Goal: Transaction & Acquisition: Purchase product/service

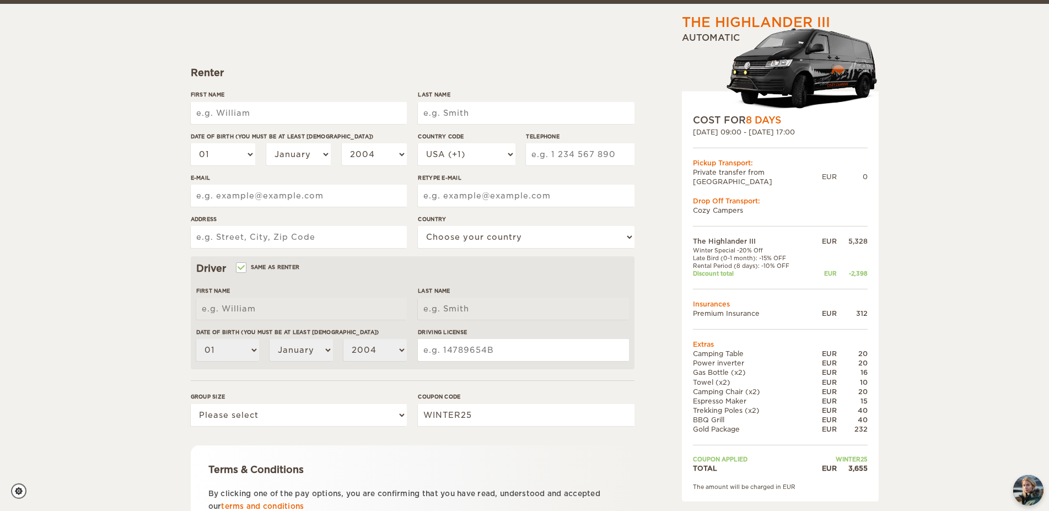
scroll to position [112, 0]
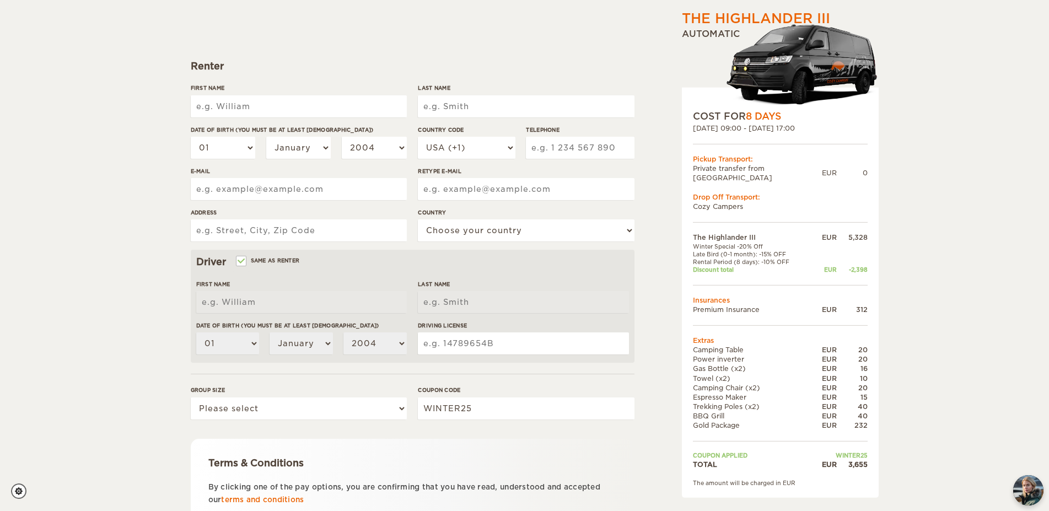
click at [263, 112] on input "First Name" at bounding box center [299, 106] width 216 height 22
type input "[PERSON_NAME]"
type input "Miller"
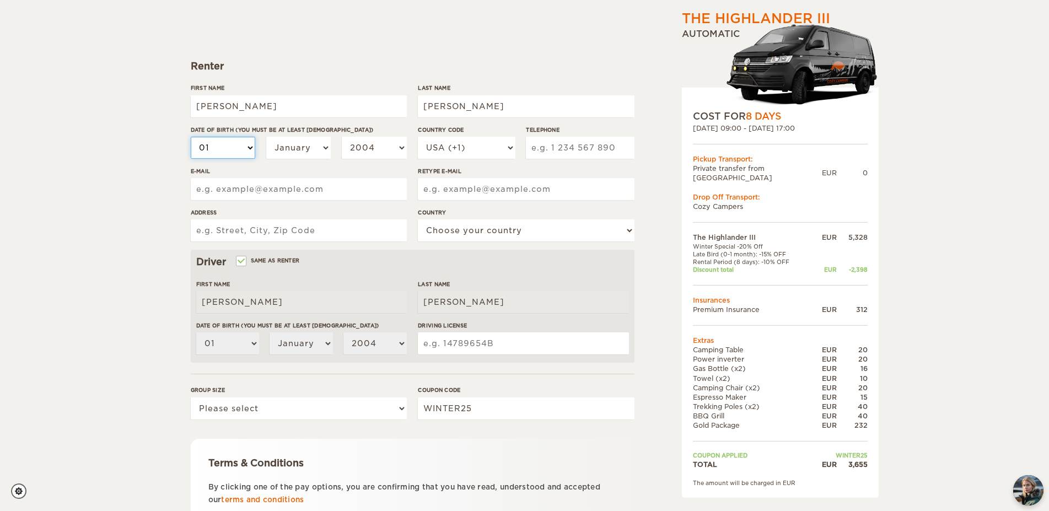
select select "21"
click option "21" at bounding box center [0, 0] width 0 height 0
select select "21"
click at [266, 137] on select "January February March April May June July August September October November De…" at bounding box center [298, 148] width 65 height 22
select select "09"
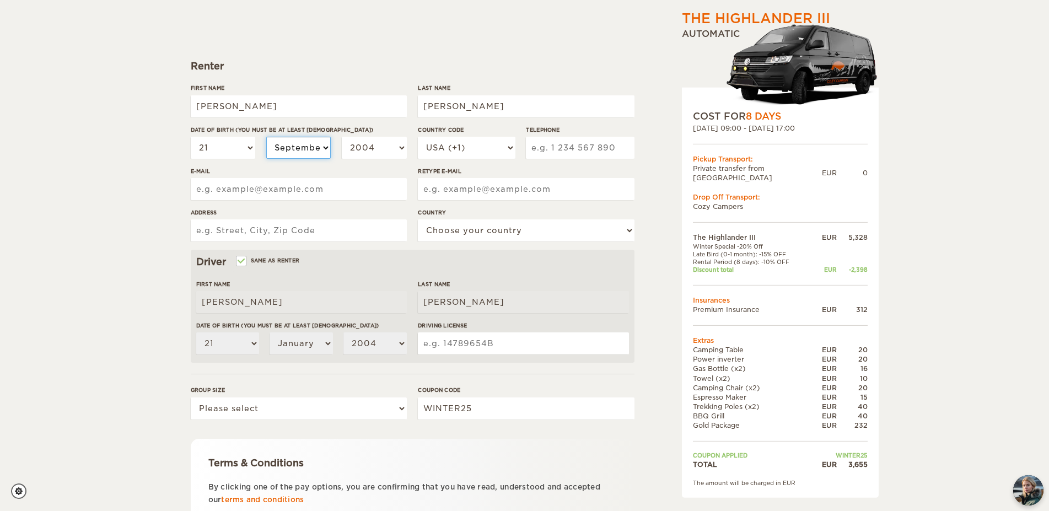
click option "September" at bounding box center [0, 0] width 0 height 0
select select "09"
click at [342, 137] on select "2004 2003 2002 2001 2000 1999 1998 1997 1996 1995 1994 1993 1992 1991 1990 1989…" at bounding box center [374, 148] width 65 height 22
select select "1979"
click option "1979" at bounding box center [0, 0] width 0 height 0
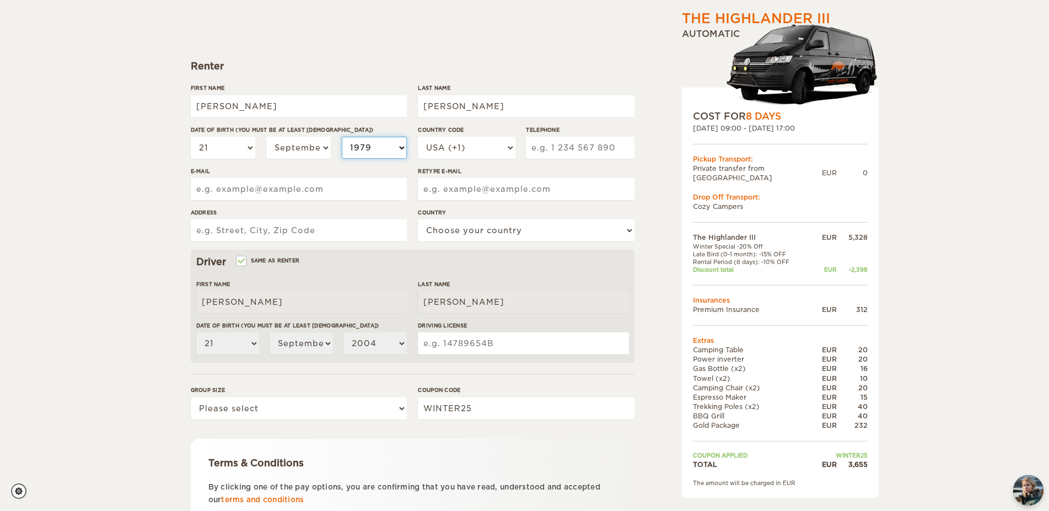
select select "1979"
click at [570, 152] on input "Telephone" at bounding box center [580, 148] width 108 height 22
type input "6"
type input "6125582841"
click at [320, 186] on input "E-mail" at bounding box center [299, 189] width 216 height 22
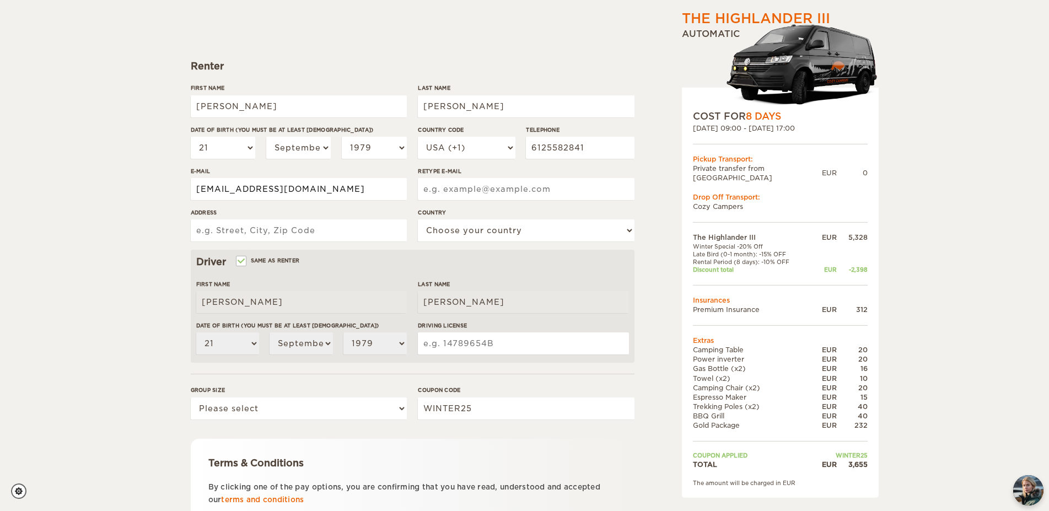
type input "dcmiller2000@gmail.com"
type input "3418 NE Taylor Street"
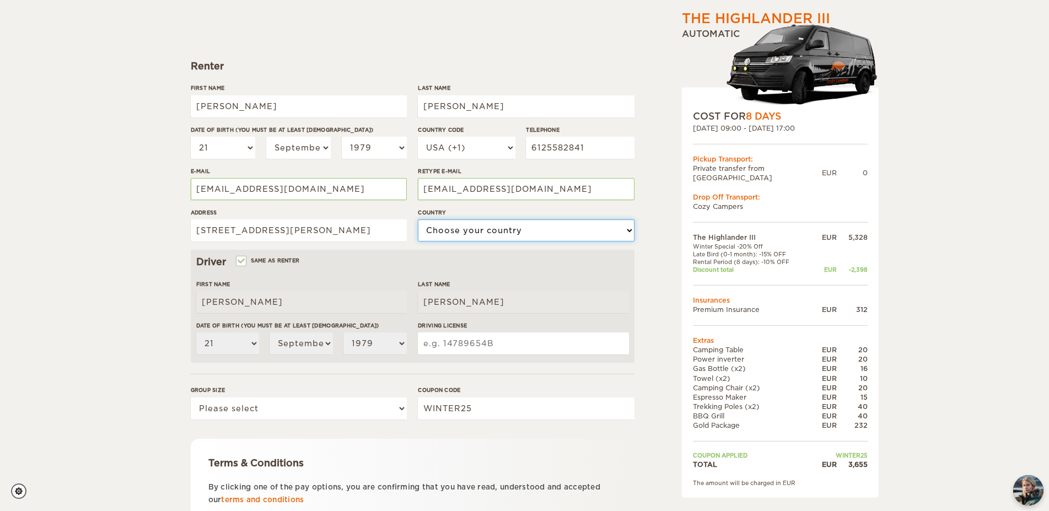
select select "222"
click at [116, 204] on div "The Highlander III Expand Collapse Total 3,655 EUR Automatic COST FOR 8 Days 06…" at bounding box center [524, 246] width 1049 height 717
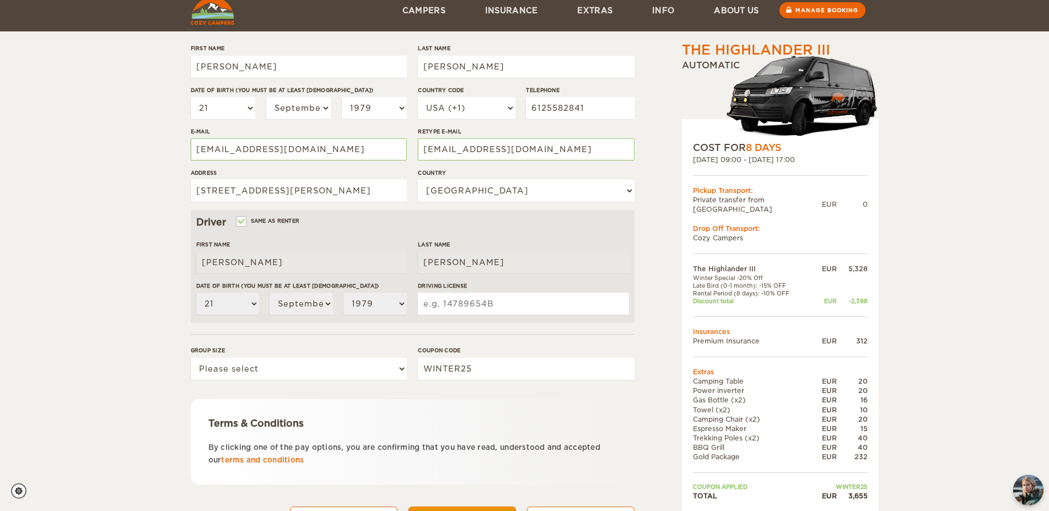
scroll to position [206, 0]
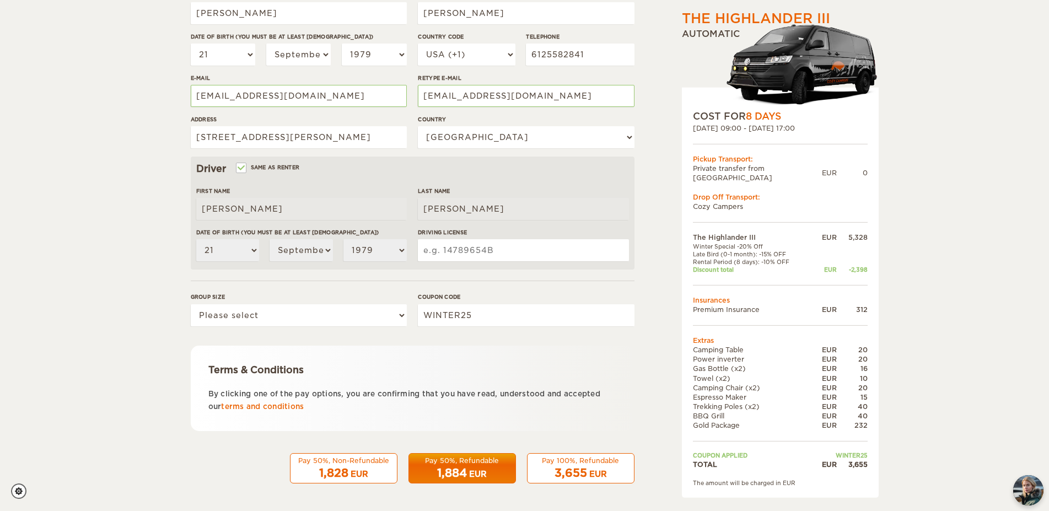
click at [437, 251] on input "Driving License" at bounding box center [523, 250] width 211 height 22
click at [439, 251] on input "Driving License" at bounding box center [523, 250] width 211 height 22
click at [451, 249] on input "R748-157-126-419" at bounding box center [523, 250] width 211 height 22
type input "R748-157-126-419"
click at [167, 243] on div "The Highlander III Expand Collapse Total 3,655 EUR Automatic COST FOR 8 Days 06…" at bounding box center [524, 152] width 1049 height 717
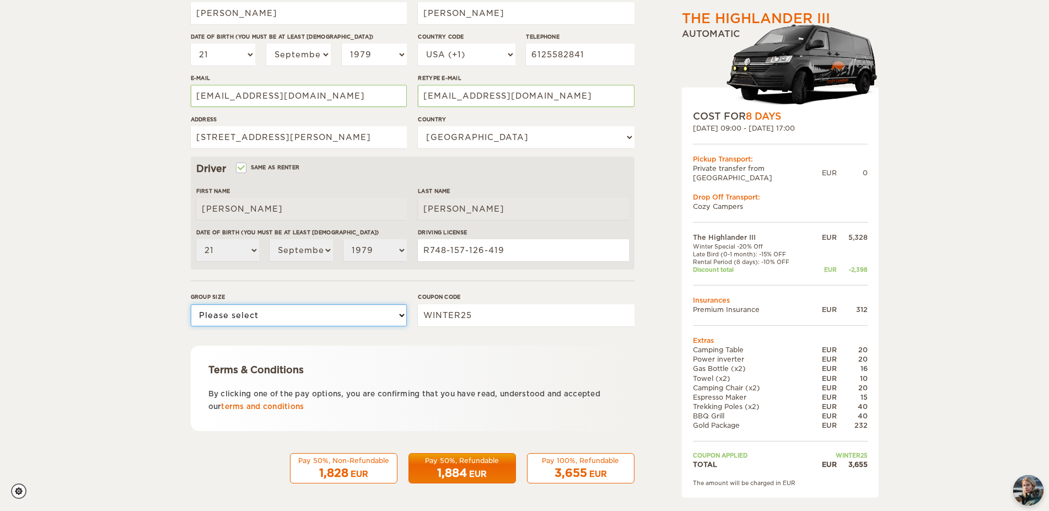
click at [191, 304] on select "Please select 1 2 3" at bounding box center [299, 315] width 216 height 22
select select "2"
click option "2" at bounding box center [0, 0] width 0 height 0
click at [116, 339] on div "The Highlander III Expand Collapse Total 3,655 EUR Automatic COST FOR 8 Days 06…" at bounding box center [524, 152] width 1049 height 717
click at [481, 468] on div "1,884 EUR" at bounding box center [462, 473] width 93 height 16
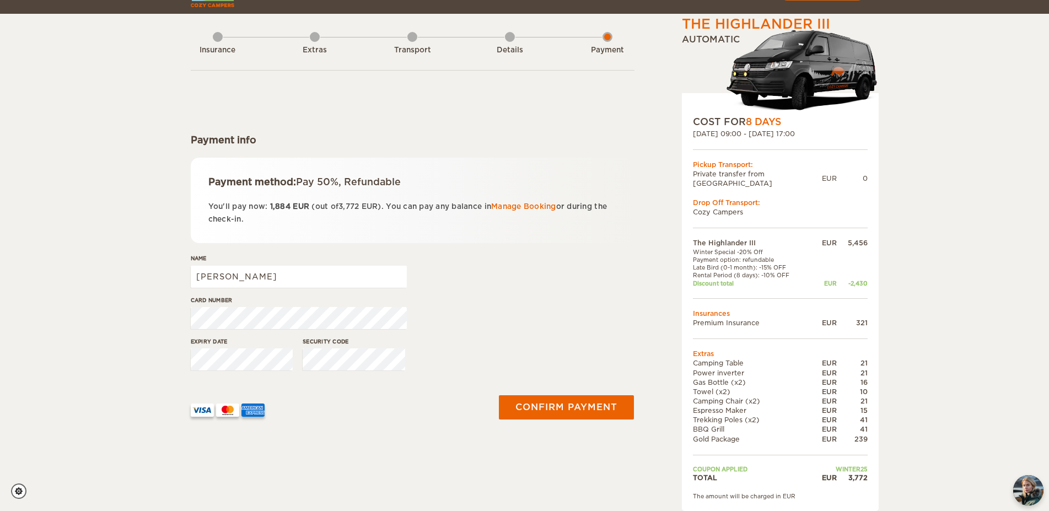
scroll to position [56, 0]
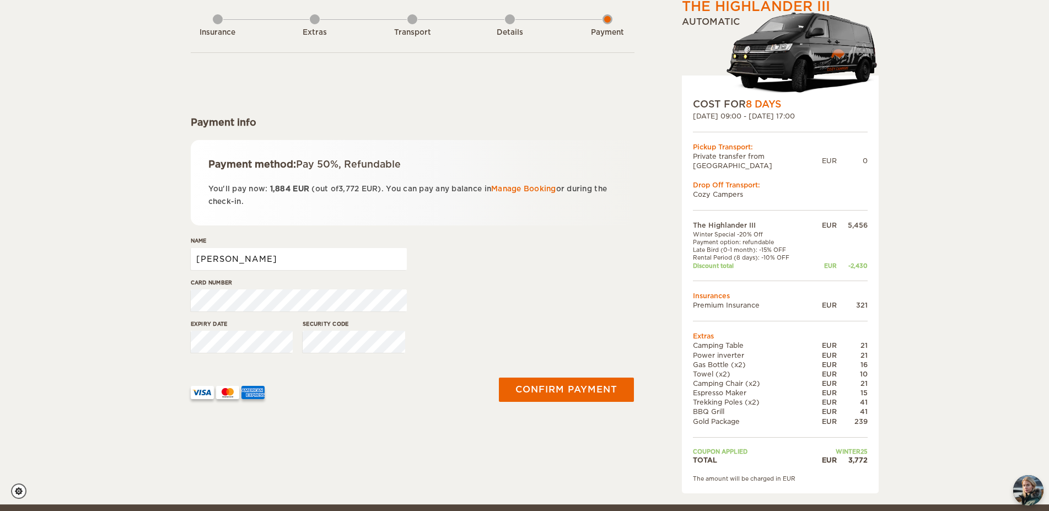
click at [337, 264] on input "[PERSON_NAME]" at bounding box center [299, 259] width 216 height 22
type input "[PERSON_NAME]"
click at [373, 224] on div "Payment method: Pay 50%, Refundable You'll pay now: 1,884 EUR (out of 3,772 EUR…" at bounding box center [413, 182] width 444 height 85
click at [450, 257] on div "Name Drew Miller" at bounding box center [413, 257] width 444 height 41
click at [567, 389] on button "Confirm payment" at bounding box center [566, 390] width 139 height 25
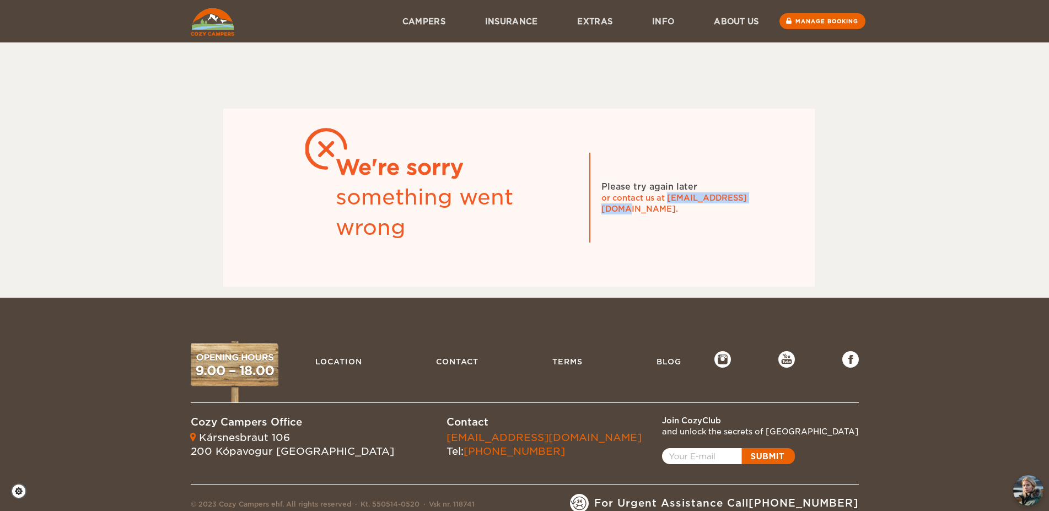
drag, startPoint x: 667, startPoint y: 205, endPoint x: 758, endPoint y: 205, distance: 90.4
click at [758, 205] on div "or contact us at info@cozycampers.is." at bounding box center [684, 203] width 165 height 22
copy div "info@cozycampers.is."
click at [817, 156] on div "We're sorry something went wrong Please try again later or contact us at info@c…" at bounding box center [519, 169] width 657 height 233
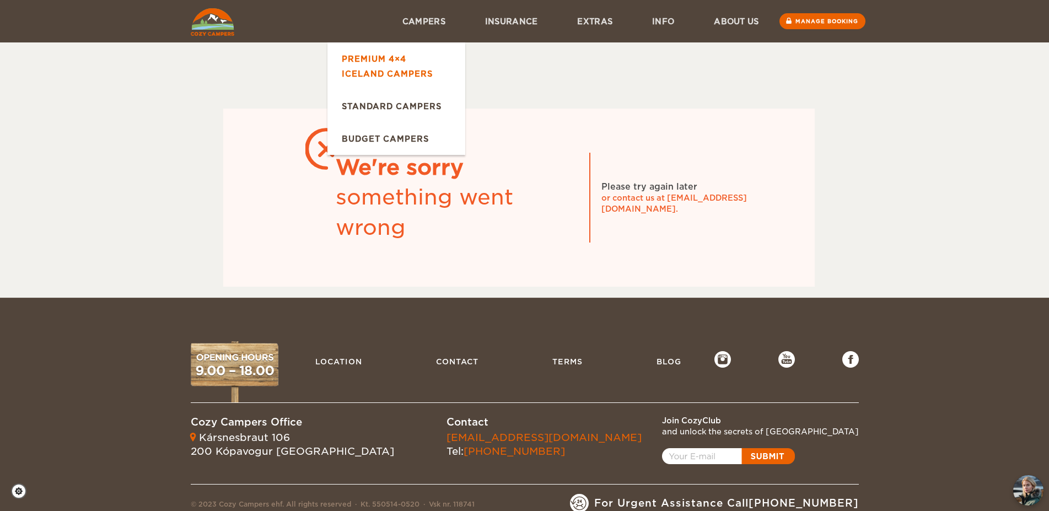
click at [395, 60] on link "Premium 4×4 Iceland Campers" at bounding box center [397, 65] width 138 height 47
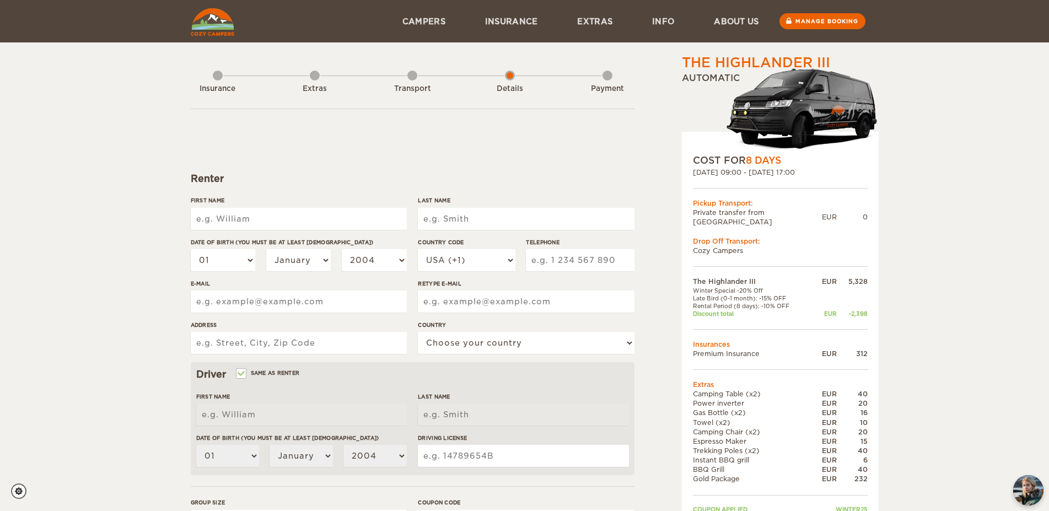
click at [262, 223] on input "First Name" at bounding box center [299, 219] width 216 height 22
click at [116, 171] on div "The Highlander III Expand Collapse Total 3,681 EUR Automatic COST FOR 8 Days 06…" at bounding box center [524, 358] width 1049 height 717
click at [270, 217] on input "First Name" at bounding box center [299, 219] width 216 height 22
type input "[PERSON_NAME]"
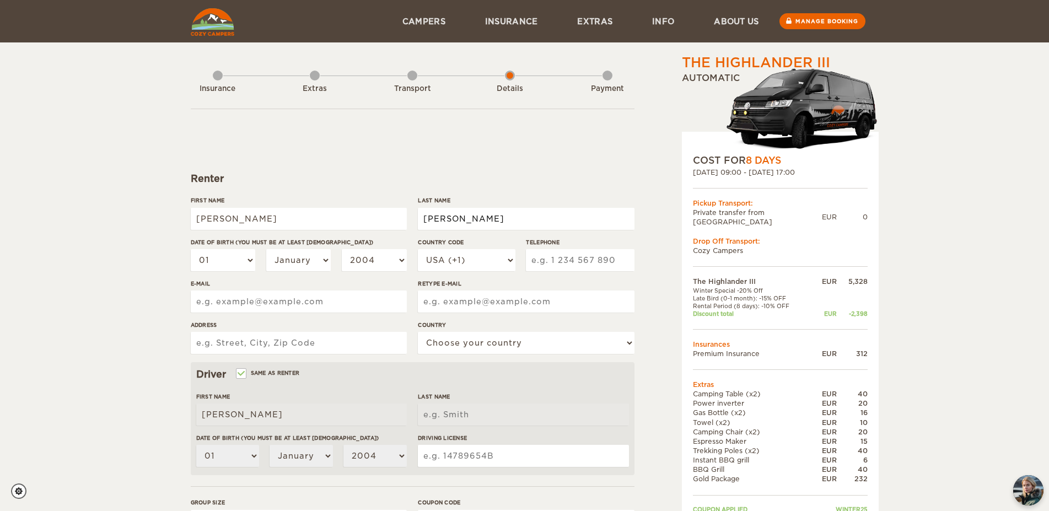
type input "Miller"
click at [191, 249] on select "01 02 03 04 05 06 07 08 09 10 11 12 13 14 15 16 17 18 19 20 21 22 23 24 25 26 2…" at bounding box center [223, 260] width 65 height 22
select select "21"
click option "21" at bounding box center [0, 0] width 0 height 0
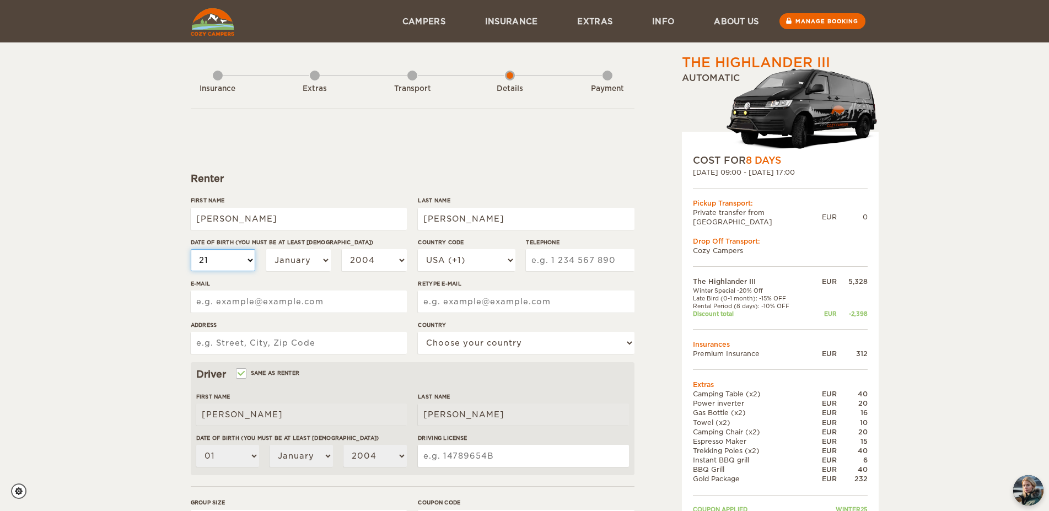
select select "21"
click at [266, 249] on select "January February March April May June July August September October November De…" at bounding box center [298, 260] width 65 height 22
select select "09"
click option "September" at bounding box center [0, 0] width 0 height 0
select select "09"
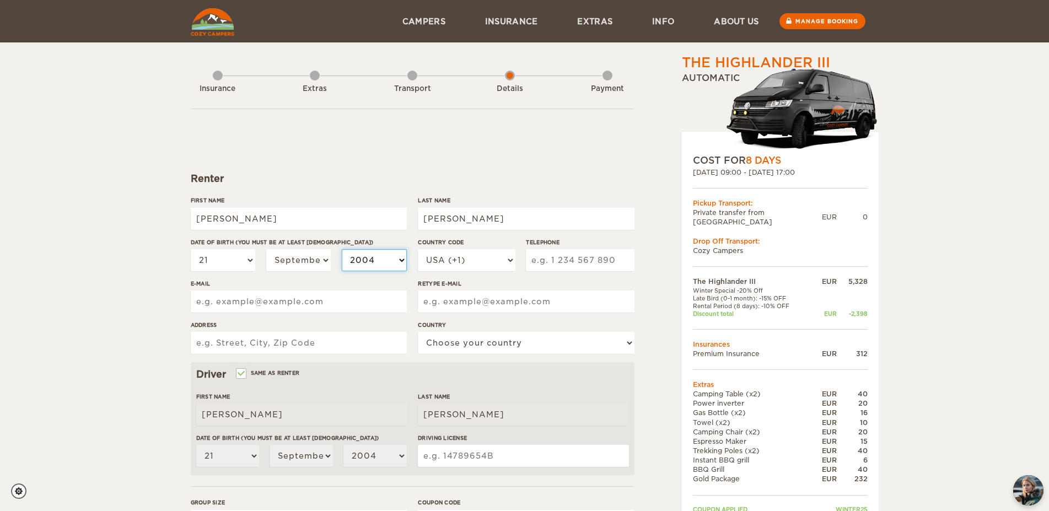
click at [342, 249] on select "2004 2003 2002 2001 2000 1999 1998 1997 1996 1995 1994 1993 1992 1991 1990 1989…" at bounding box center [374, 260] width 65 height 22
select select "1979"
click option "1979" at bounding box center [0, 0] width 0 height 0
select select "1979"
click at [575, 266] on input "Telephone" at bounding box center [580, 260] width 108 height 22
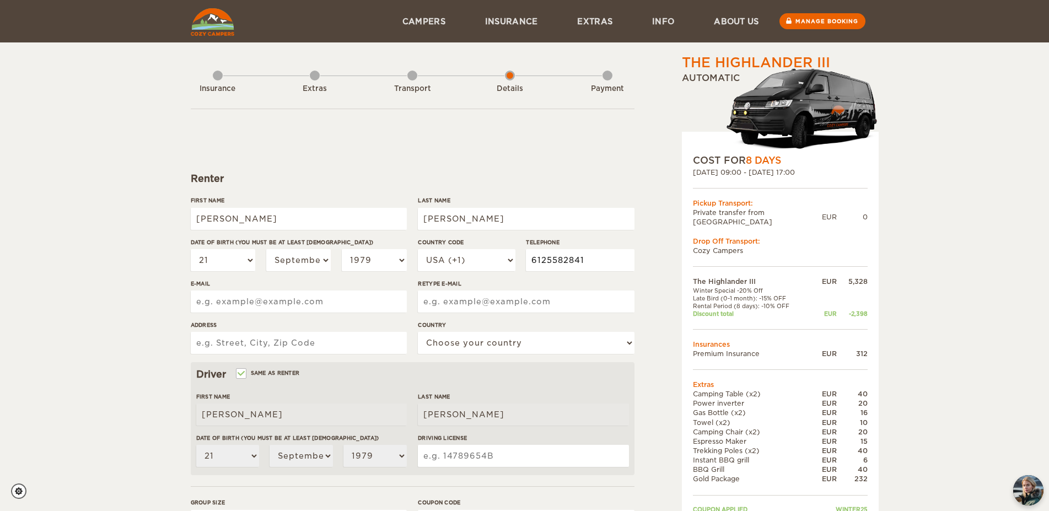
type input "6125582841"
click at [325, 302] on input "E-mail" at bounding box center [299, 302] width 216 height 22
click at [256, 306] on input "dc" at bounding box center [299, 302] width 216 height 22
type input "dcmiller2000@gmail.com"
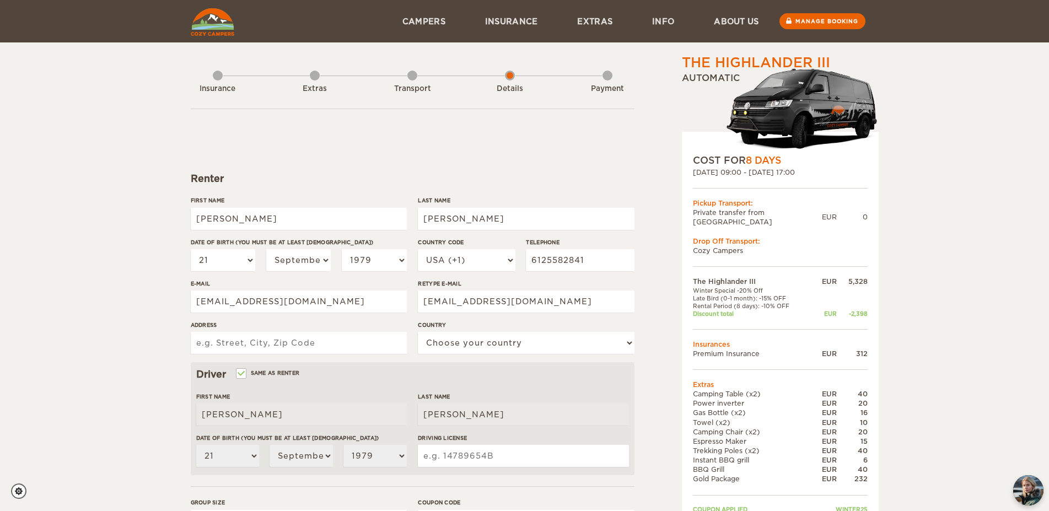
type input "3418 NE Taylor St NE"
click at [418, 332] on select "Choose your country United States United Kingdom Germany Afghanistan Albania Al…" at bounding box center [526, 343] width 216 height 22
select select "222"
click option "United States" at bounding box center [0, 0] width 0 height 0
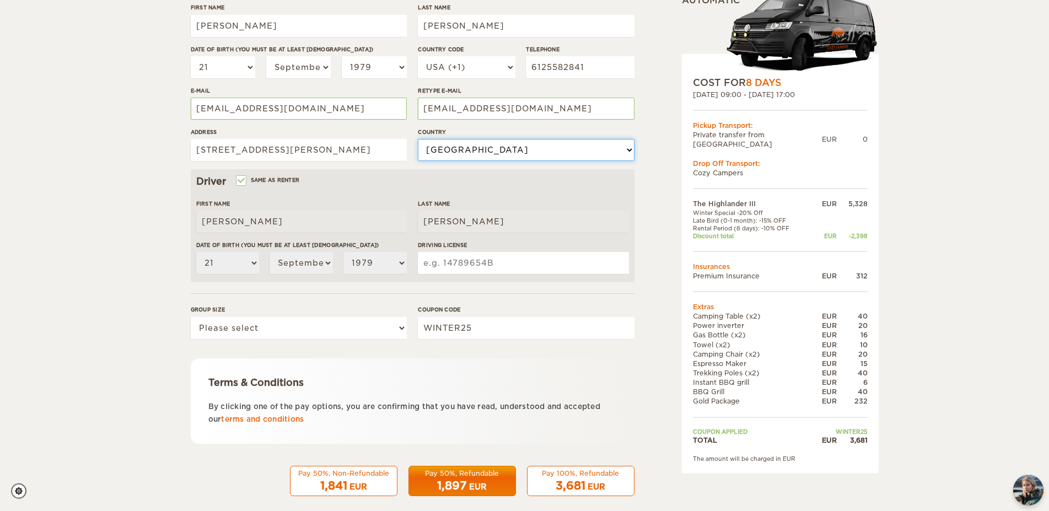
scroll to position [206, 0]
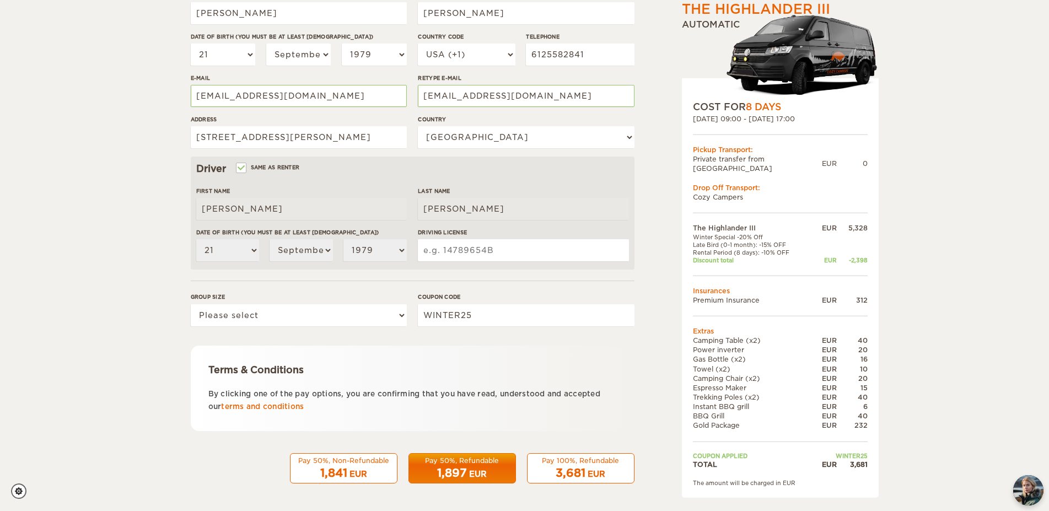
click at [502, 255] on input "Driving License" at bounding box center [523, 250] width 211 height 22
click at [436, 255] on input "Driving License" at bounding box center [523, 250] width 211 height 22
type input "R748-157-126-419"
click at [191, 304] on select "Please select 1 2 3" at bounding box center [299, 315] width 216 height 22
select select "2"
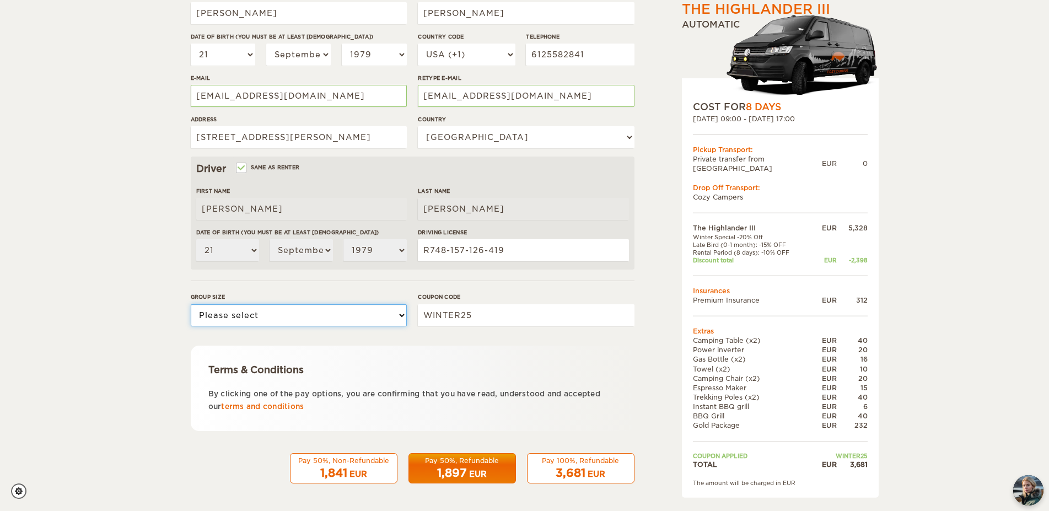
click option "2" at bounding box center [0, 0] width 0 height 0
click at [447, 351] on div "Terms & Conditions By clicking one of the pay options, you are confirming that …" at bounding box center [413, 388] width 444 height 85
click at [498, 466] on div "1,897 EUR" at bounding box center [462, 473] width 93 height 16
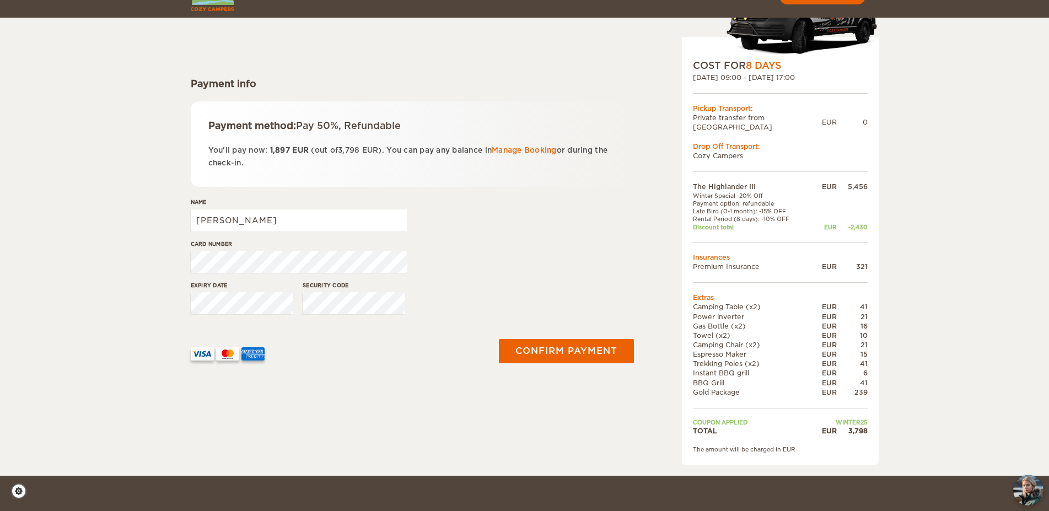
scroll to position [112, 0]
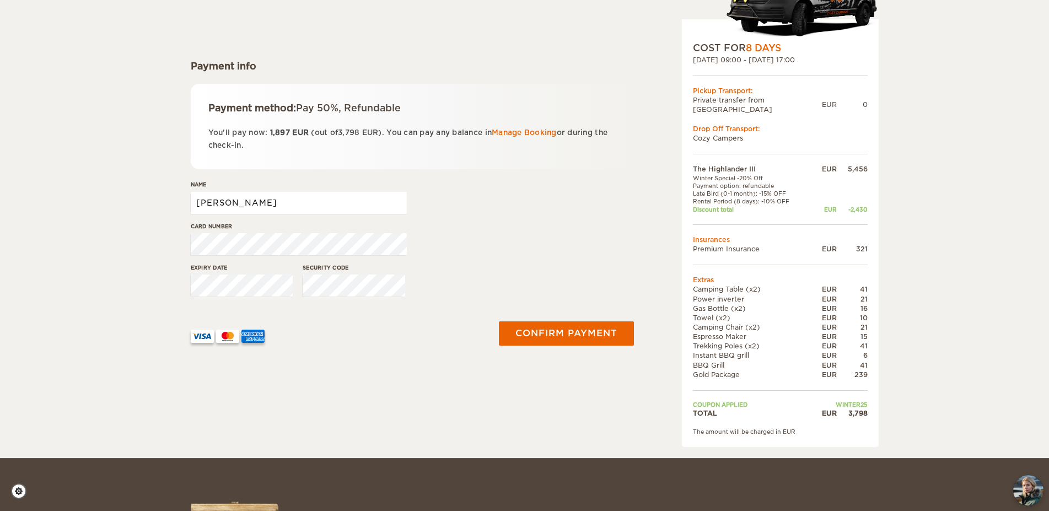
click at [266, 197] on input "[PERSON_NAME]" at bounding box center [299, 203] width 216 height 22
type input "[PERSON_NAME]"
click at [614, 226] on div "Card number" at bounding box center [413, 242] width 444 height 41
click at [535, 339] on button "Confirm payment" at bounding box center [566, 333] width 139 height 25
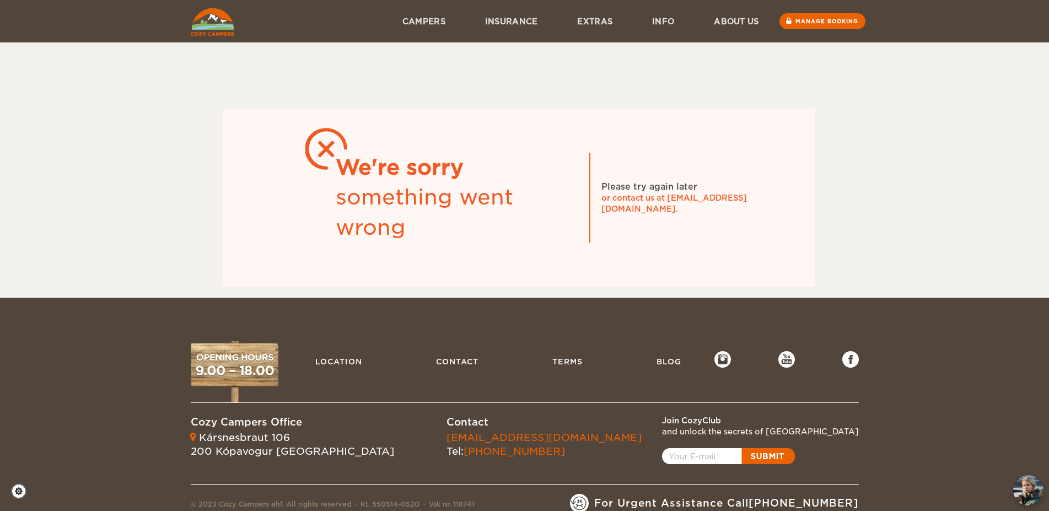
click at [841, 69] on div at bounding box center [519, 80] width 657 height 55
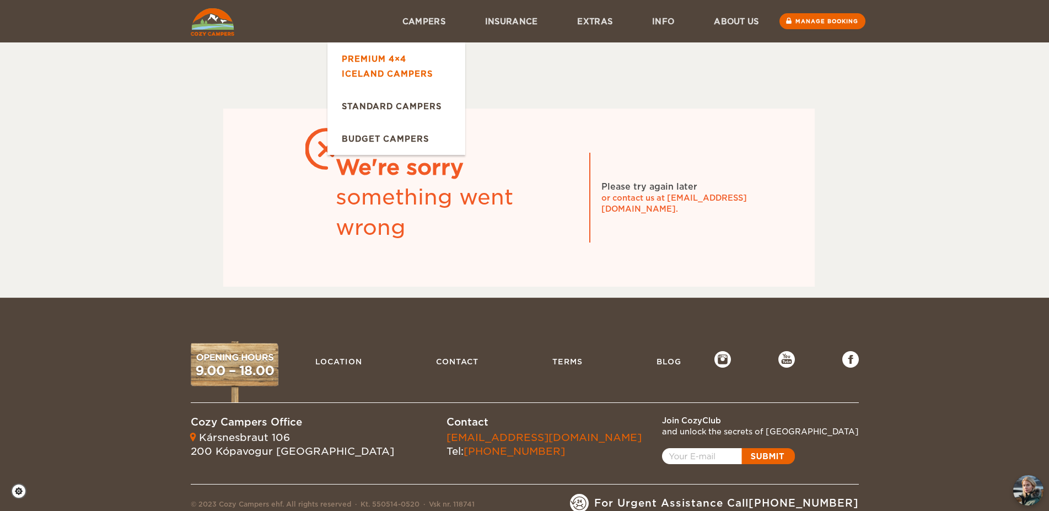
click at [397, 57] on link "Premium 4×4 Iceland Campers" at bounding box center [397, 65] width 138 height 47
